Goal: Entertainment & Leisure: Consume media (video, audio)

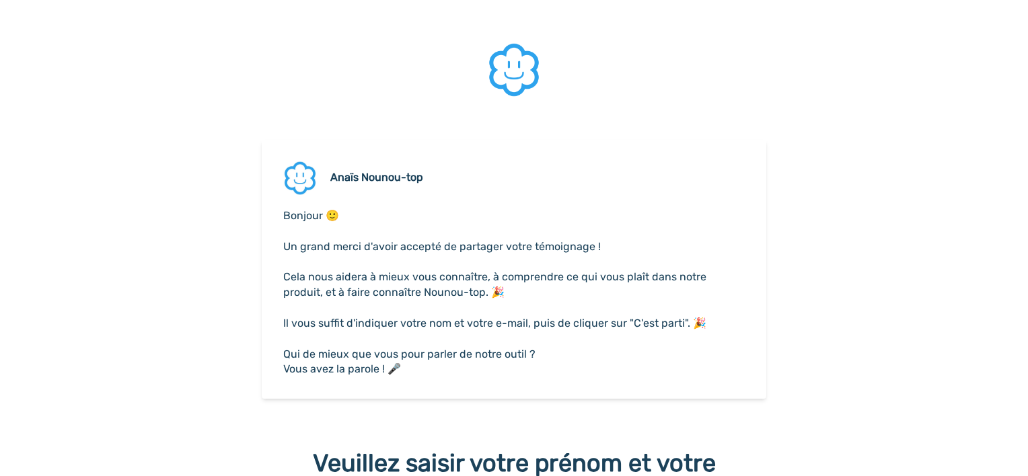
scroll to position [199, 0]
click at [992, 31] on div "[PERSON_NAME]-top Bonjour 🙂 ﻿ Un grand merci d'avoir accepté de partager votre …" at bounding box center [514, 238] width 1028 height 476
